Goal: Task Accomplishment & Management: Use online tool/utility

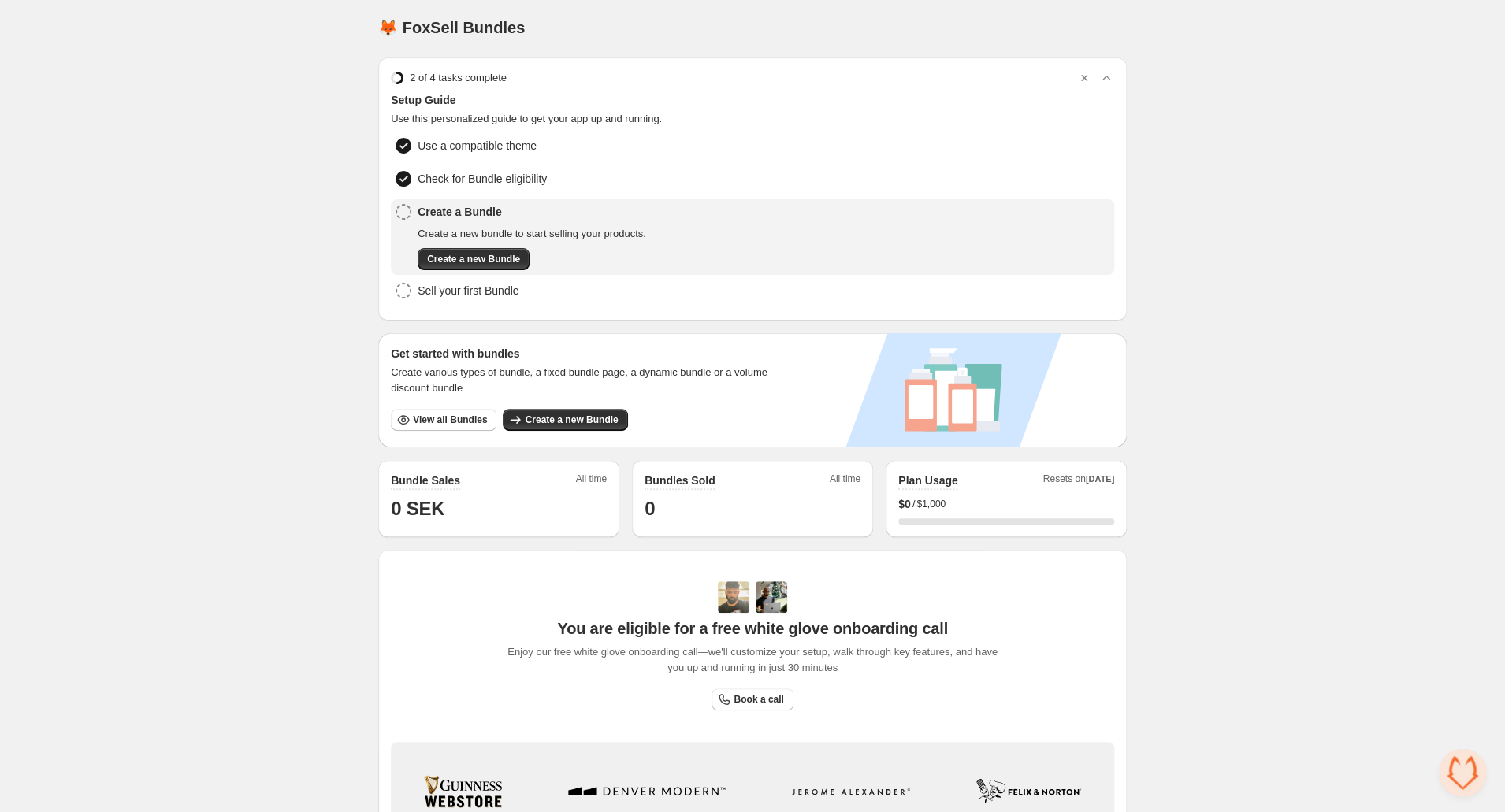
scroll to position [229, 0]
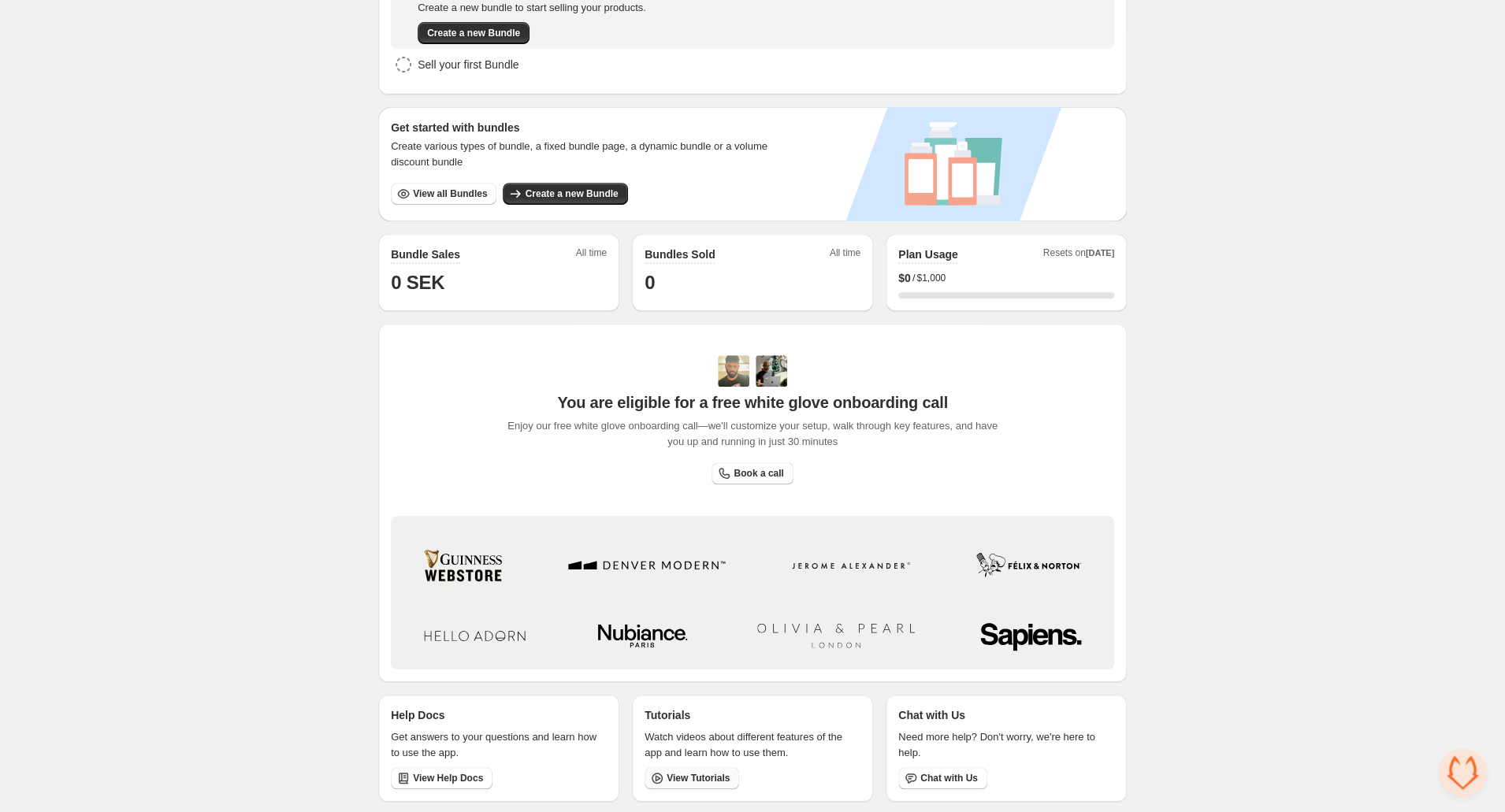
click at [699, 770] on link "View Tutorials" at bounding box center [691, 778] width 94 height 22
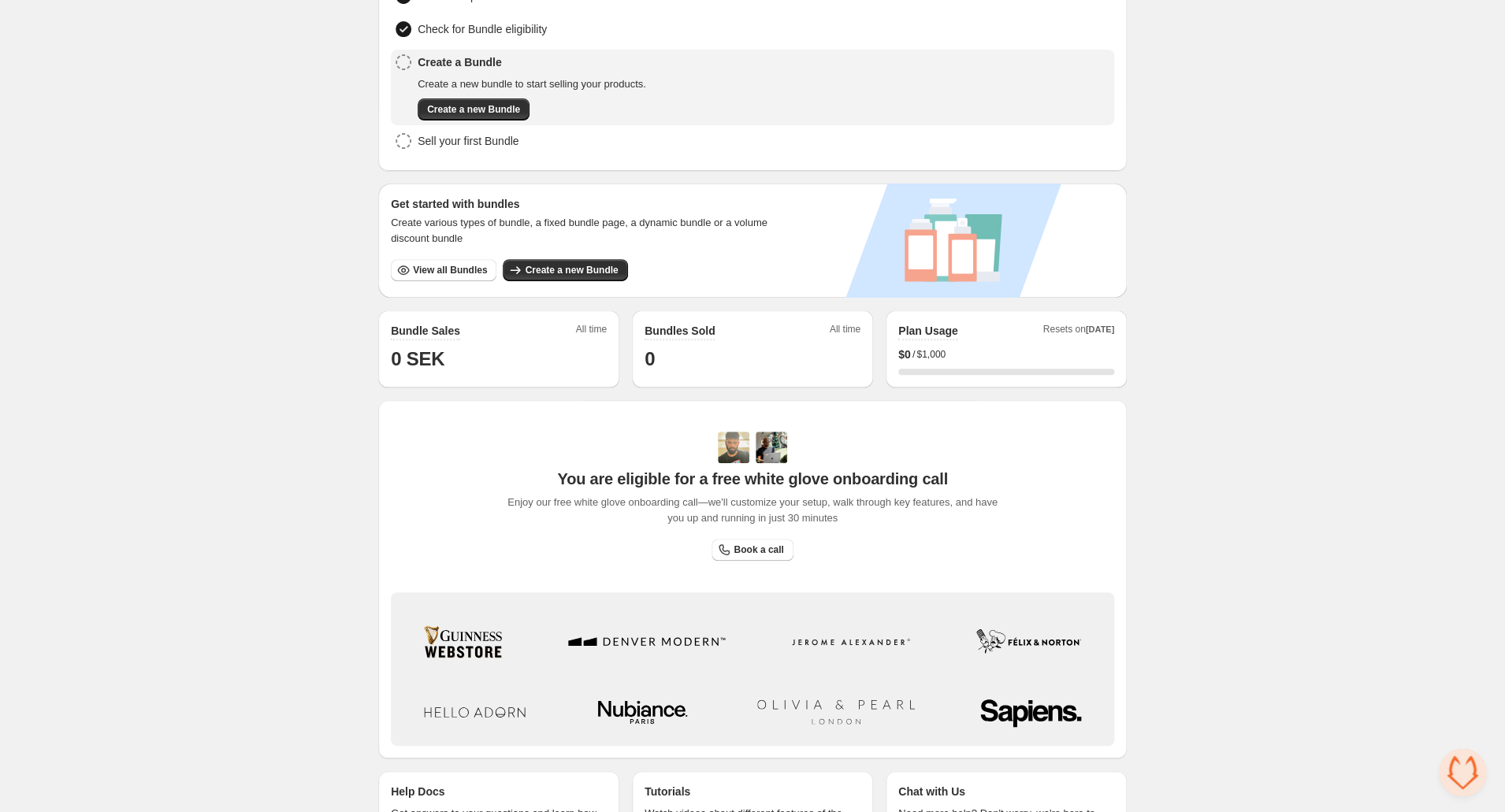
scroll to position [0, 0]
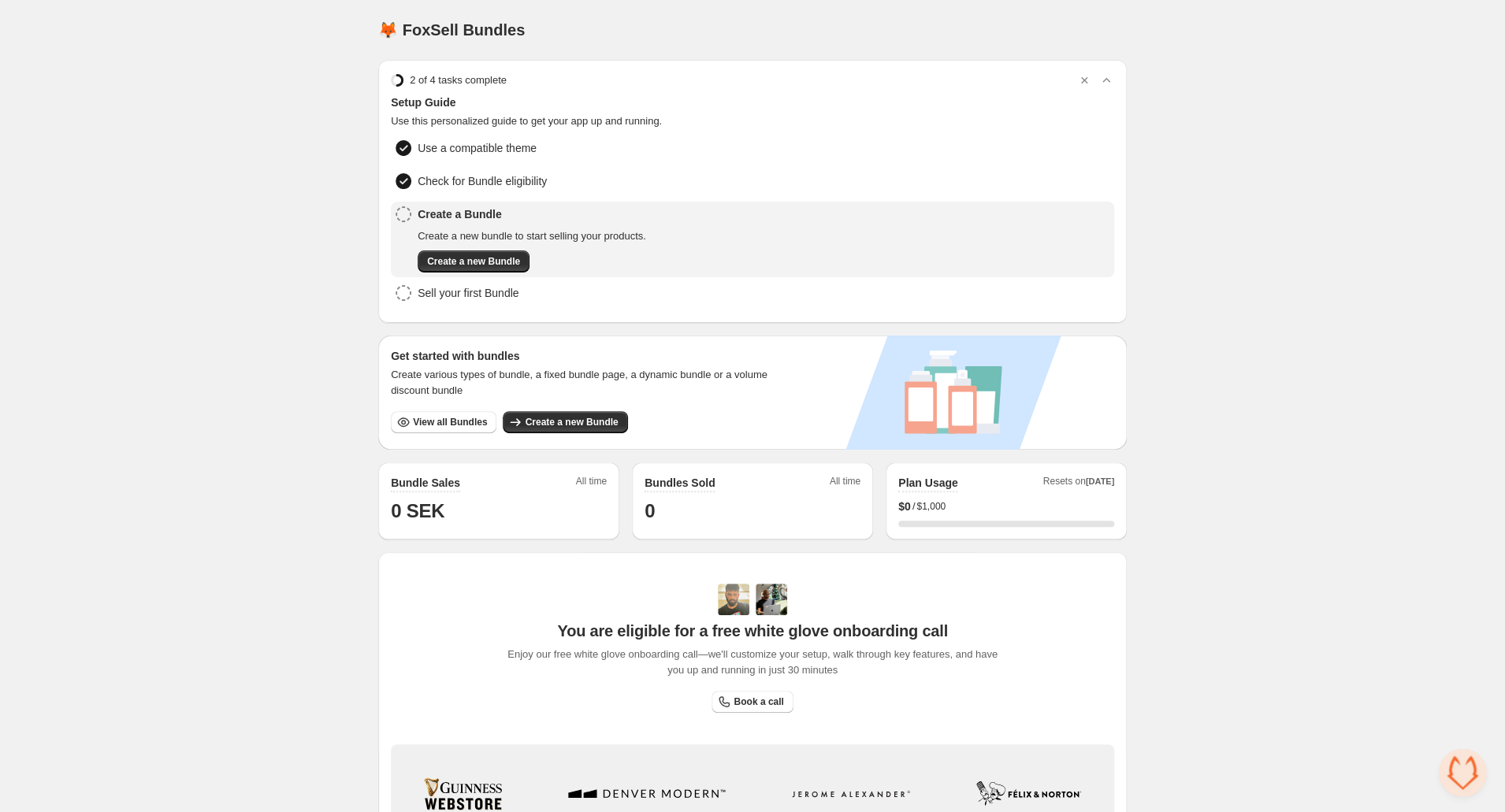
click at [189, 481] on div "Home Bundles Analytics Plan and Billing 🦊 FoxSell Bundles. This page is ready 🦊…" at bounding box center [752, 521] width 1505 height 1043
click at [594, 416] on span "Create a new Bundle" at bounding box center [571, 423] width 93 height 13
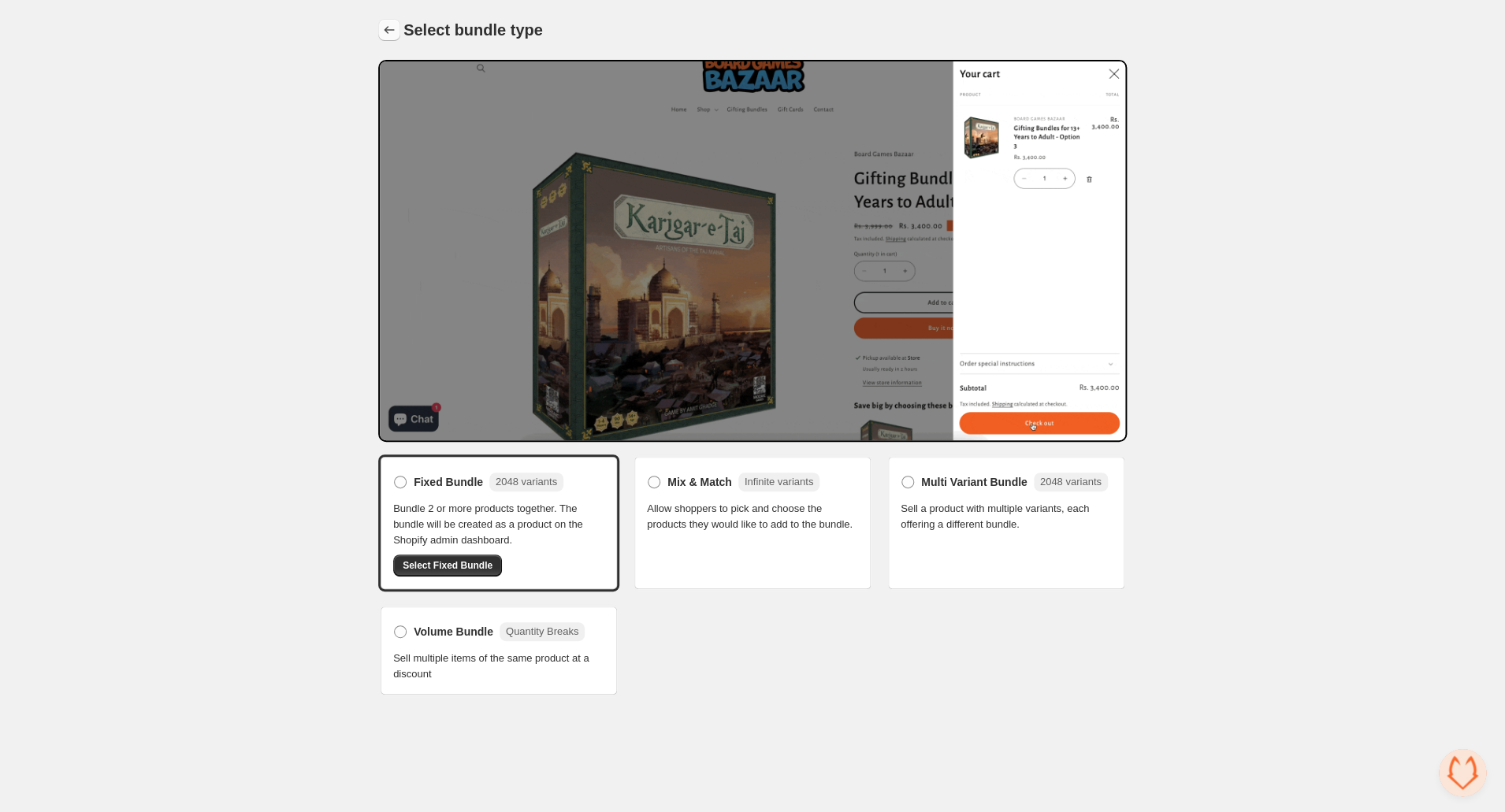
click at [394, 30] on icon "Back" at bounding box center [389, 30] width 16 height 16
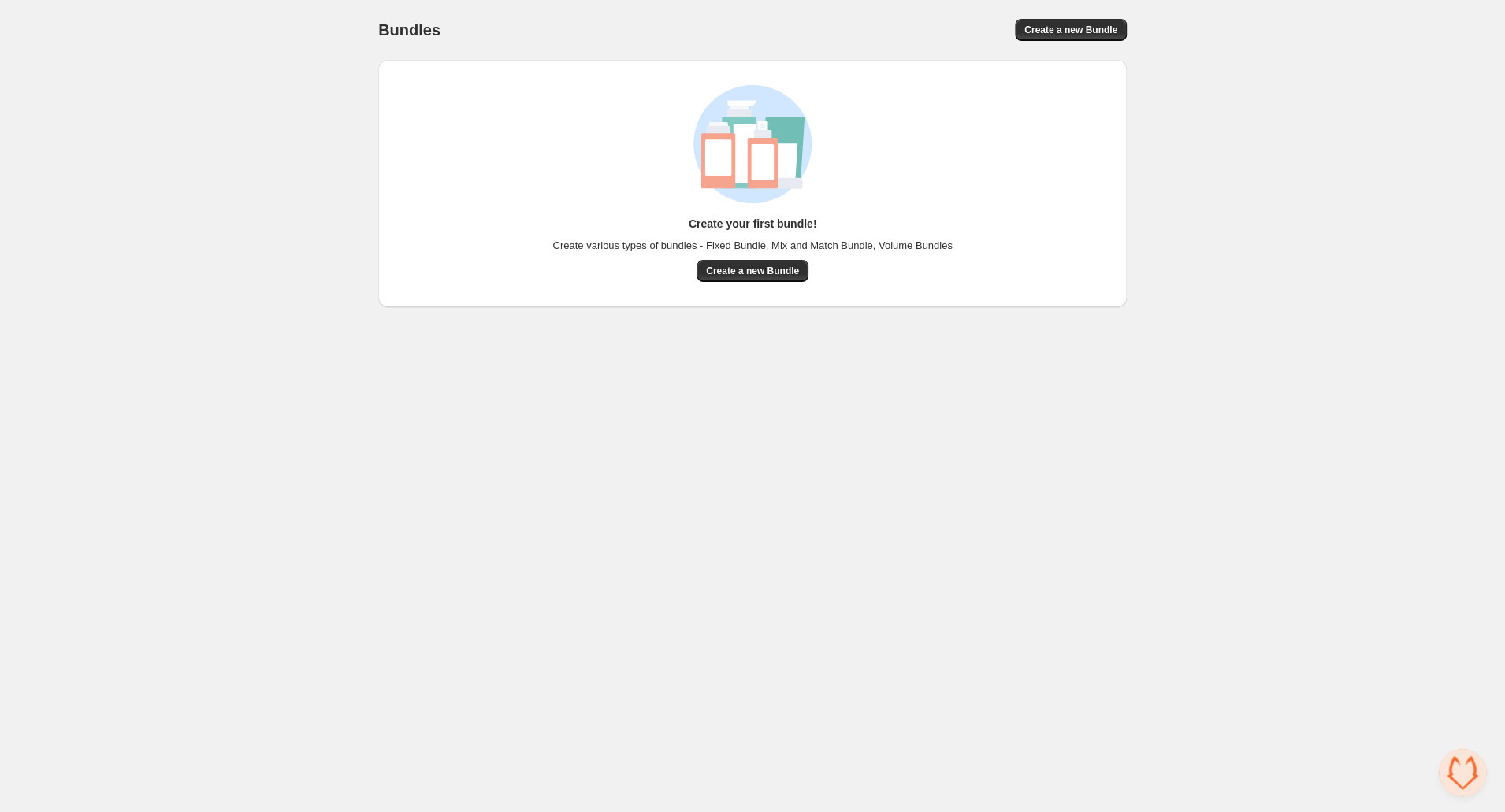
click at [156, 20] on div "Home Bundles Analytics Plan and Billing Bundles. This page is ready Bundles Cre…" at bounding box center [752, 153] width 1505 height 308
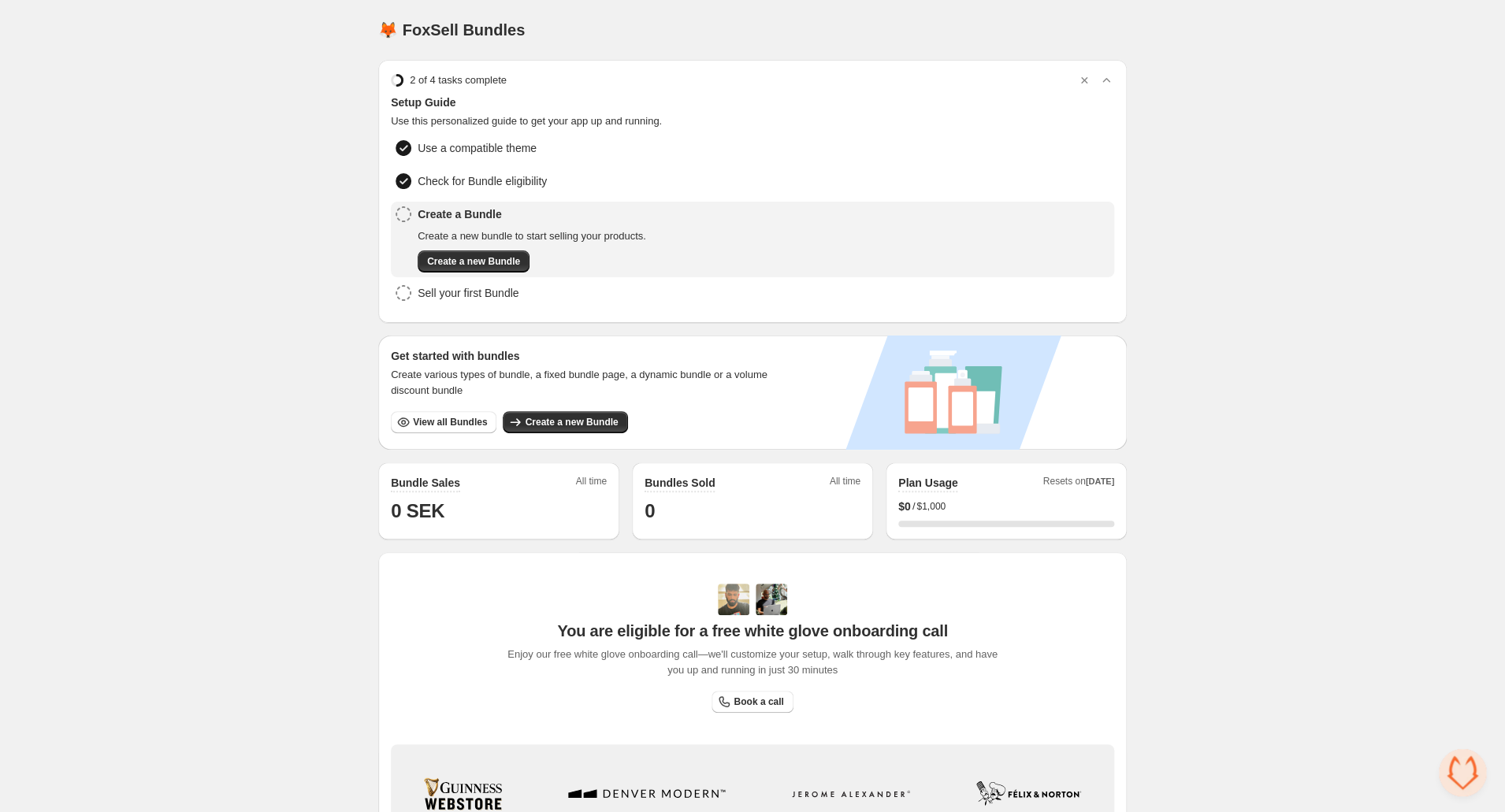
click at [271, 419] on div "Home Bundles Analytics Plan and Billing 🦊 FoxSell Bundles. This page is ready 🦊…" at bounding box center [752, 521] width 1505 height 1043
